Goal: Transaction & Acquisition: Download file/media

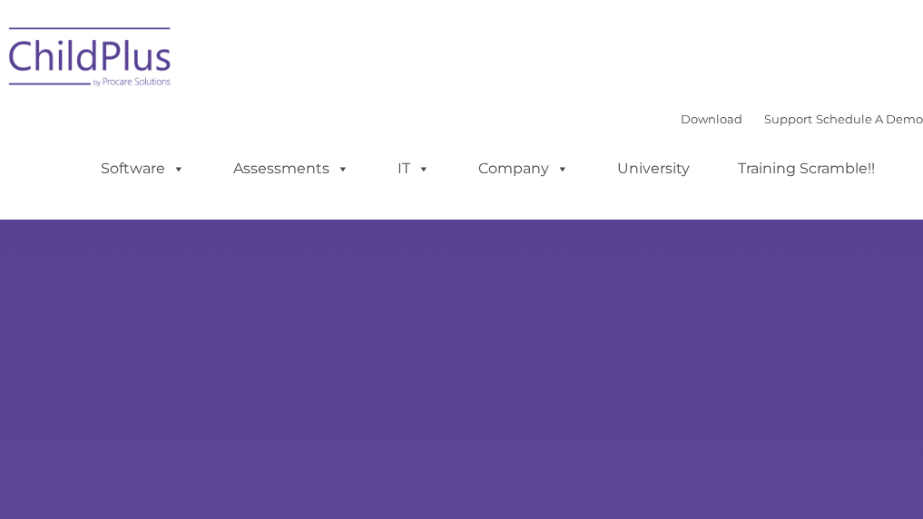
select select "MEDIUM"
type input ""
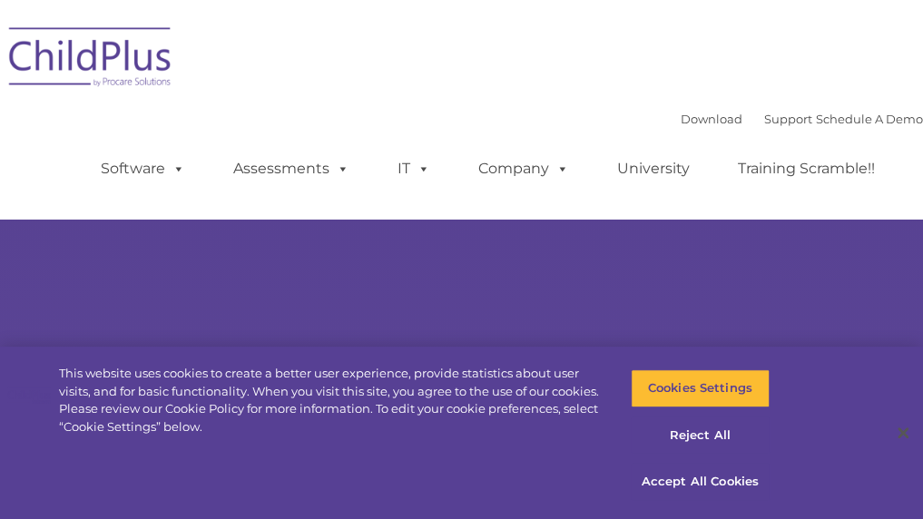
select select "MEDIUM"
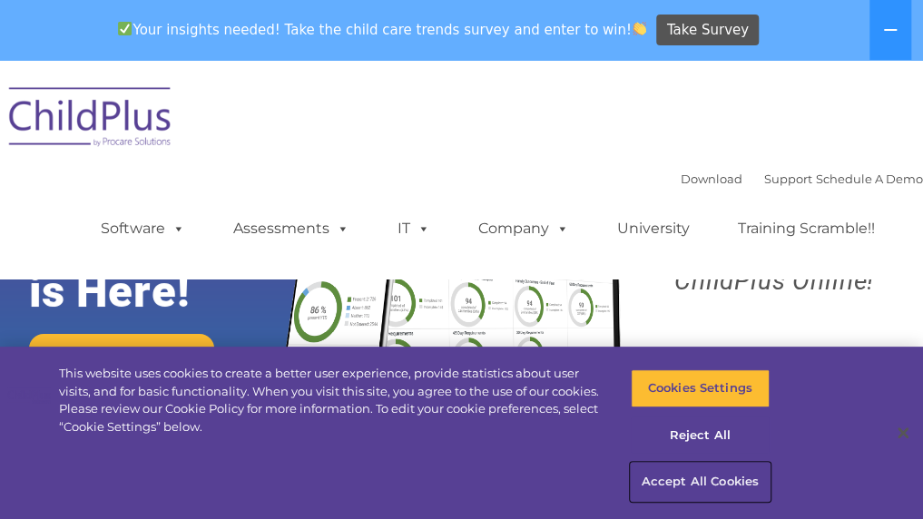
click at [699, 478] on button "Accept All Cookies" at bounding box center [700, 482] width 139 height 38
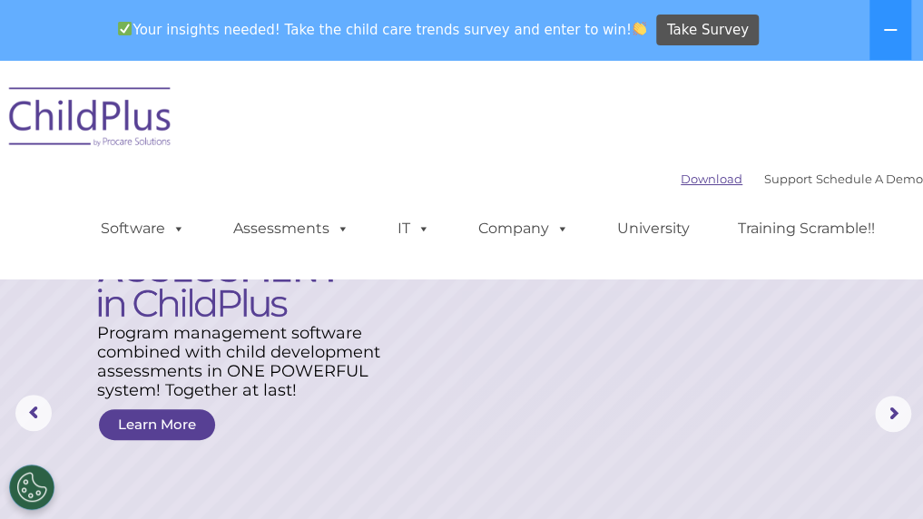
click at [681, 177] on link "Download" at bounding box center [712, 179] width 62 height 15
